Goal: Task Accomplishment & Management: Manage account settings

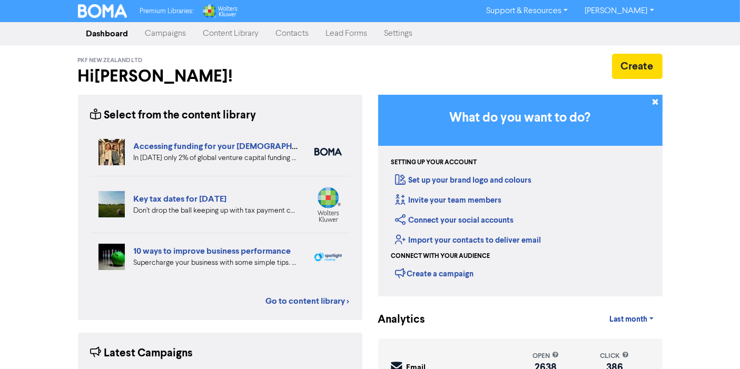
click at [394, 28] on link "Settings" at bounding box center [398, 33] width 45 height 21
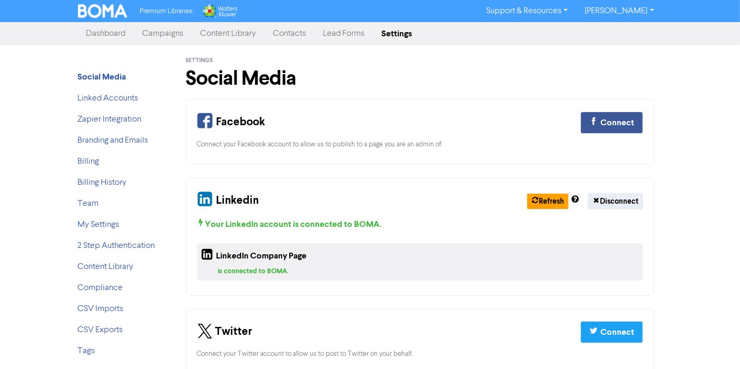
scroll to position [17, 0]
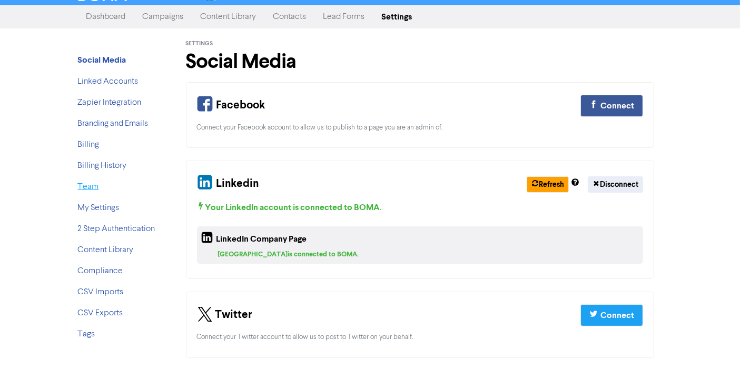
click at [82, 185] on link "Team" at bounding box center [88, 187] width 21 height 8
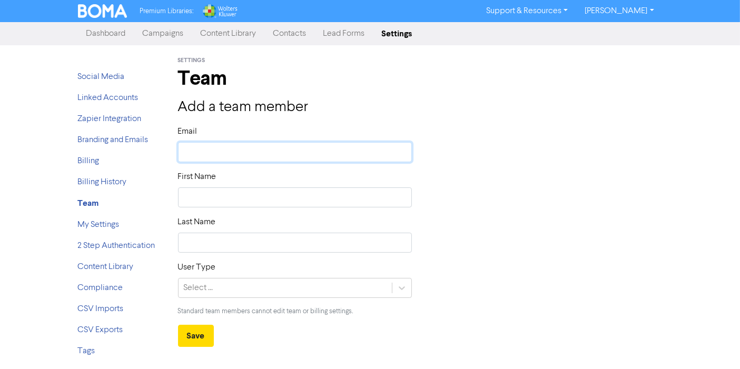
click at [194, 153] on input "text" at bounding box center [295, 152] width 234 height 20
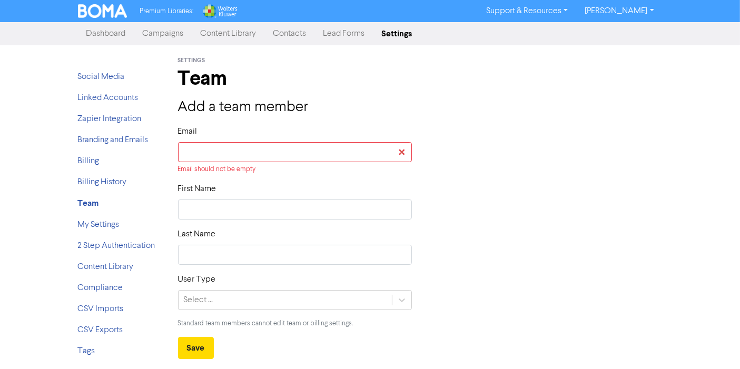
click at [520, 220] on form "Email Email should not be empty First Name Last Name User Type Select ... Stand…" at bounding box center [420, 242] width 484 height 234
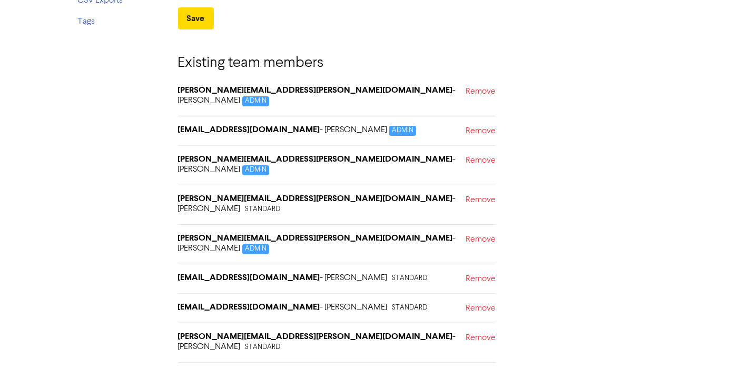
scroll to position [335, 0]
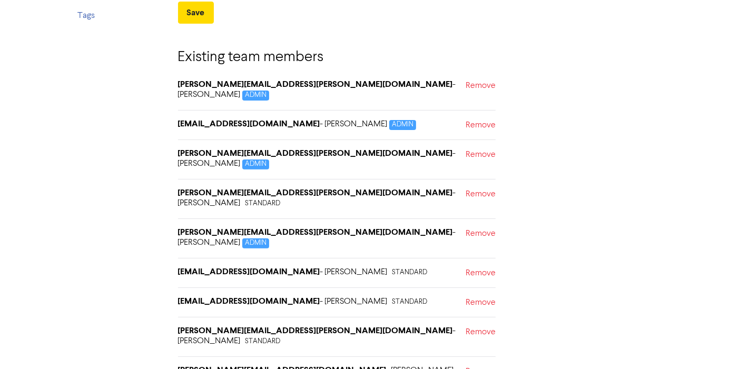
click at [119, 280] on div "Social Media Linked Accounts Zapier Integration Branding and Emails Billing Bil…" at bounding box center [120, 72] width 100 height 725
click at [664, 216] on div "Existing team members [PERSON_NAME][EMAIL_ADDRESS][PERSON_NAME][DOMAIN_NAME] - …" at bounding box center [420, 229] width 500 height 411
